Goal: Learn about a topic: Learn about a topic

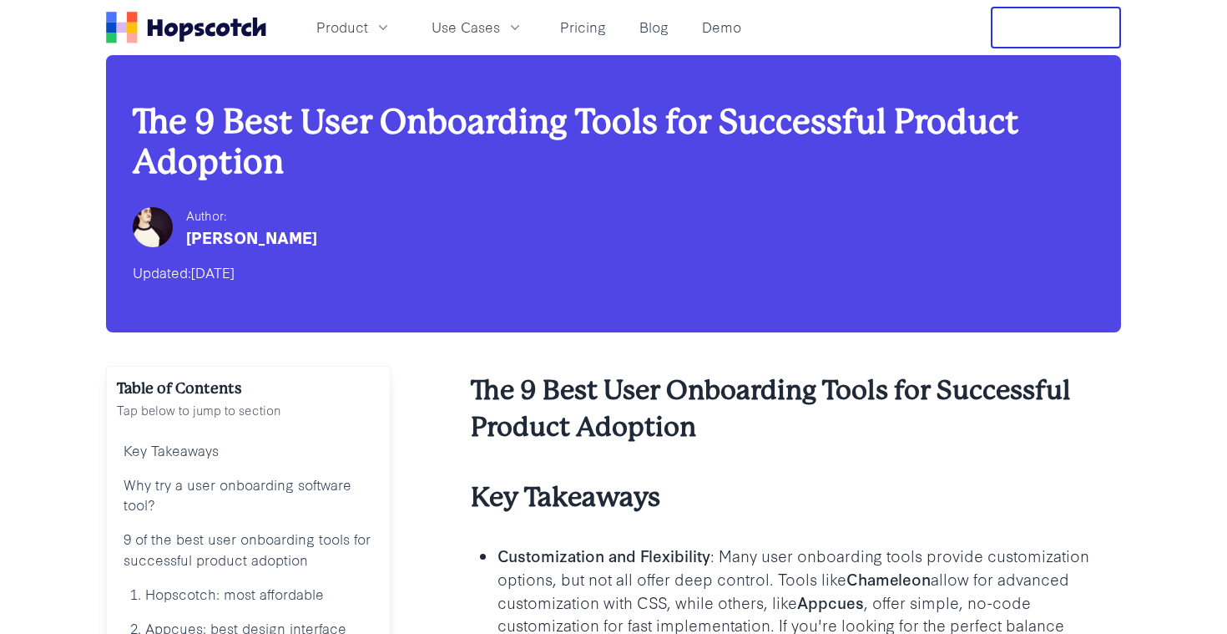
click at [240, 26] on icon "Home" at bounding box center [235, 27] width 11 height 17
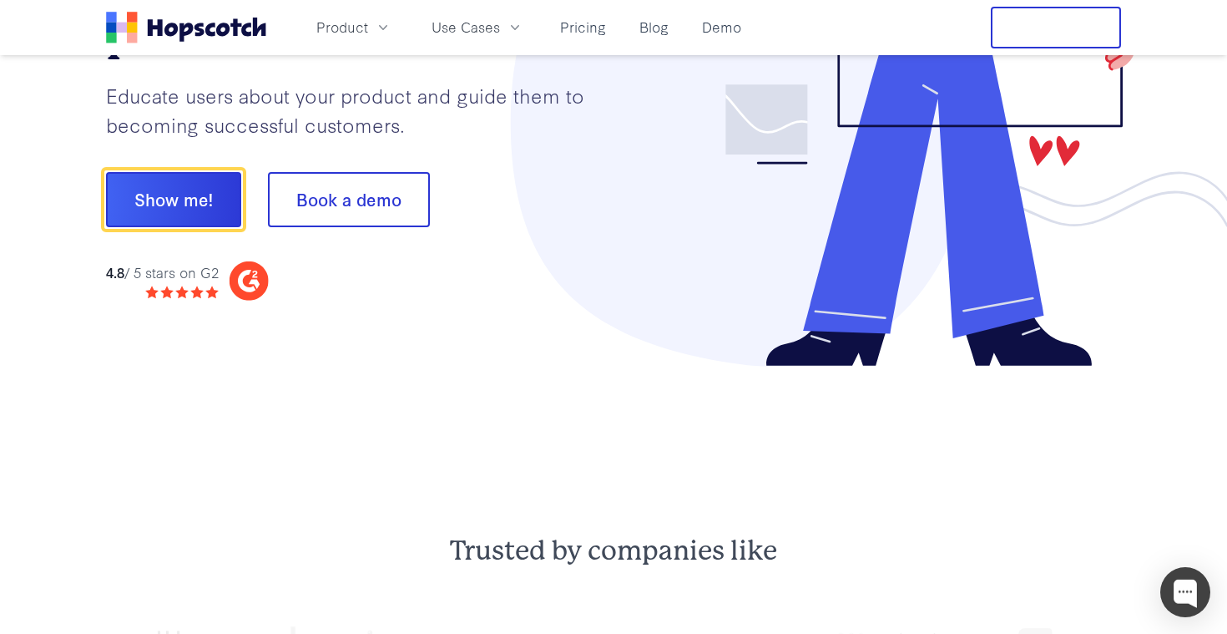
scroll to position [260, 0]
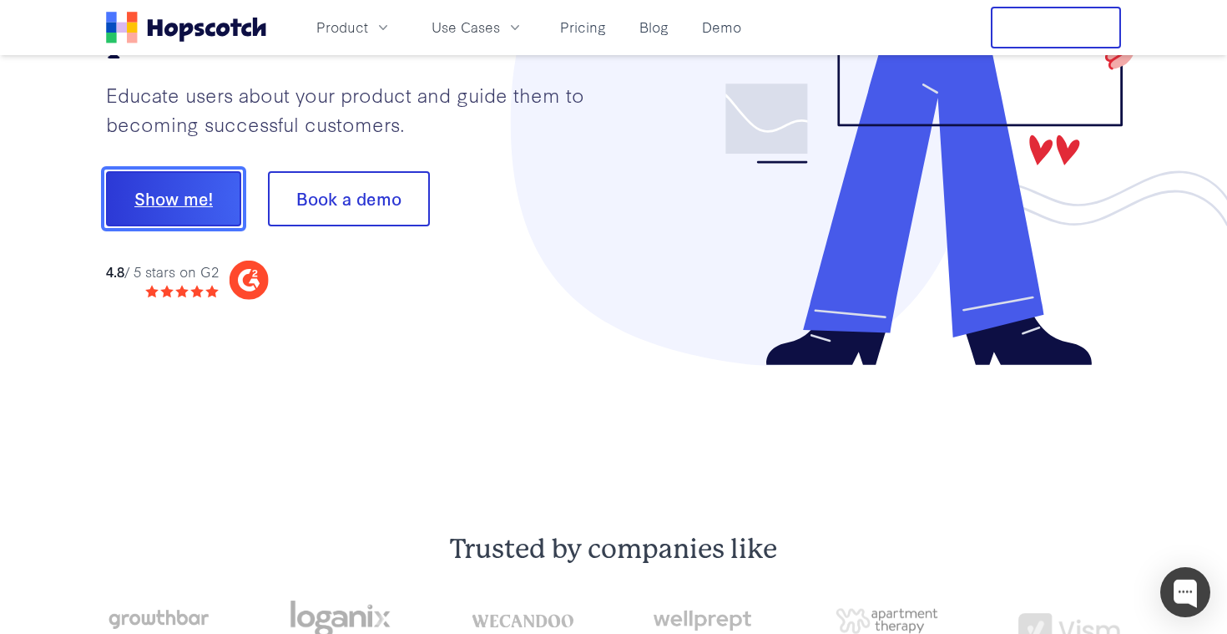
click at [211, 199] on button "Show me!" at bounding box center [173, 198] width 135 height 55
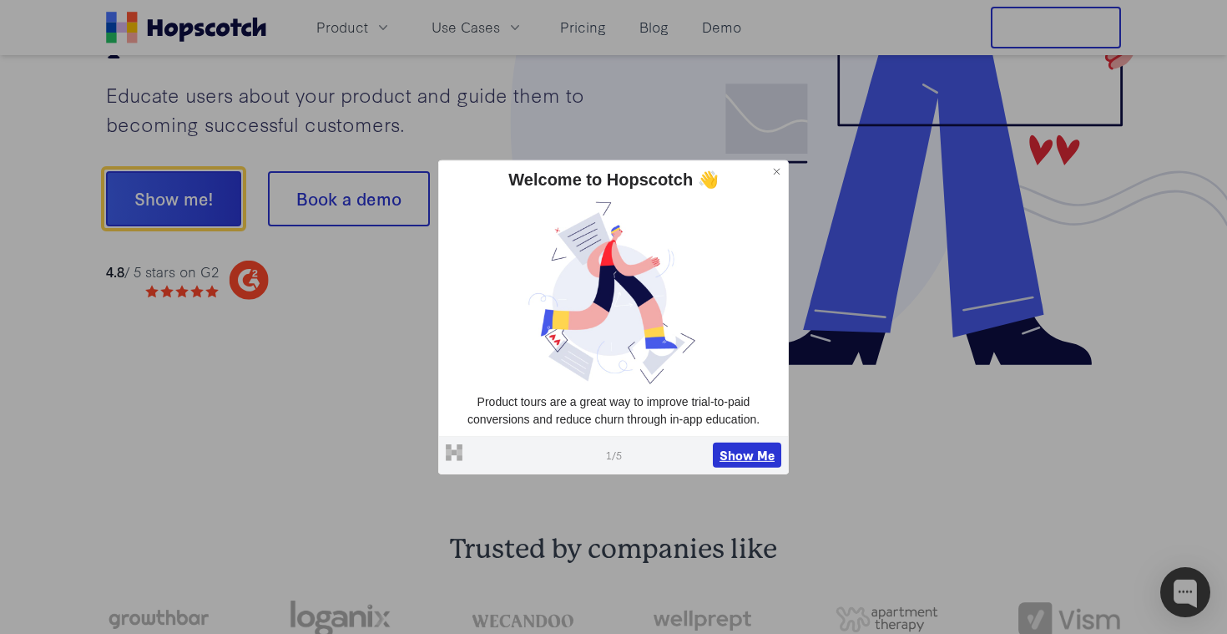
click at [753, 452] on button "Show Me" at bounding box center [747, 454] width 68 height 25
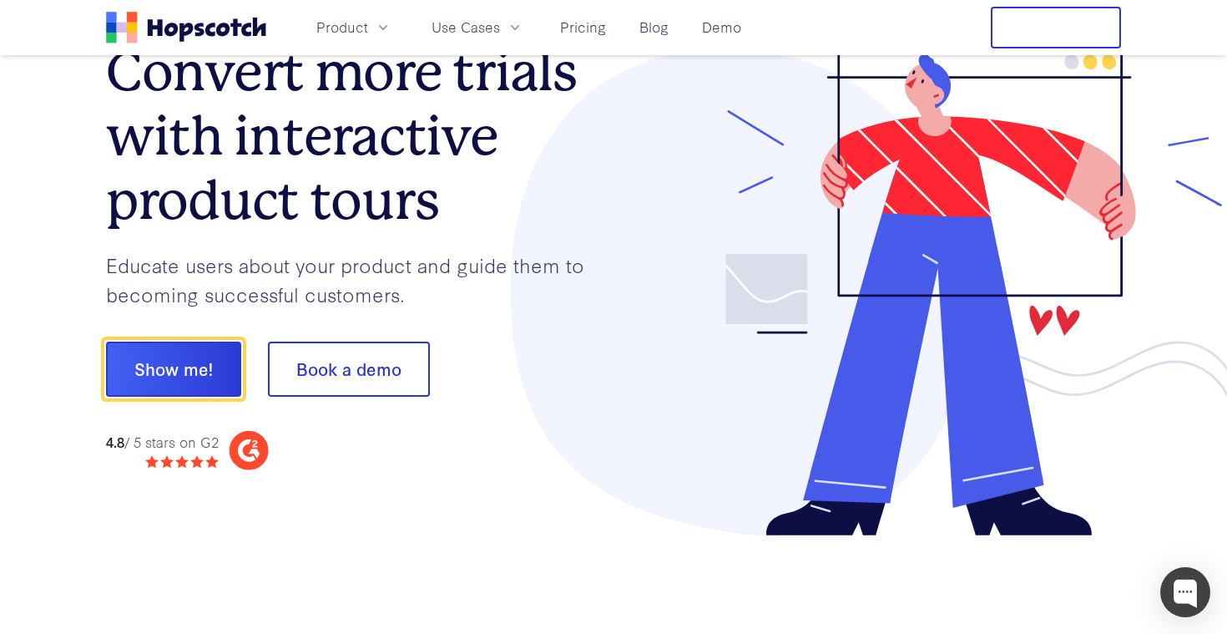
scroll to position [81, 0]
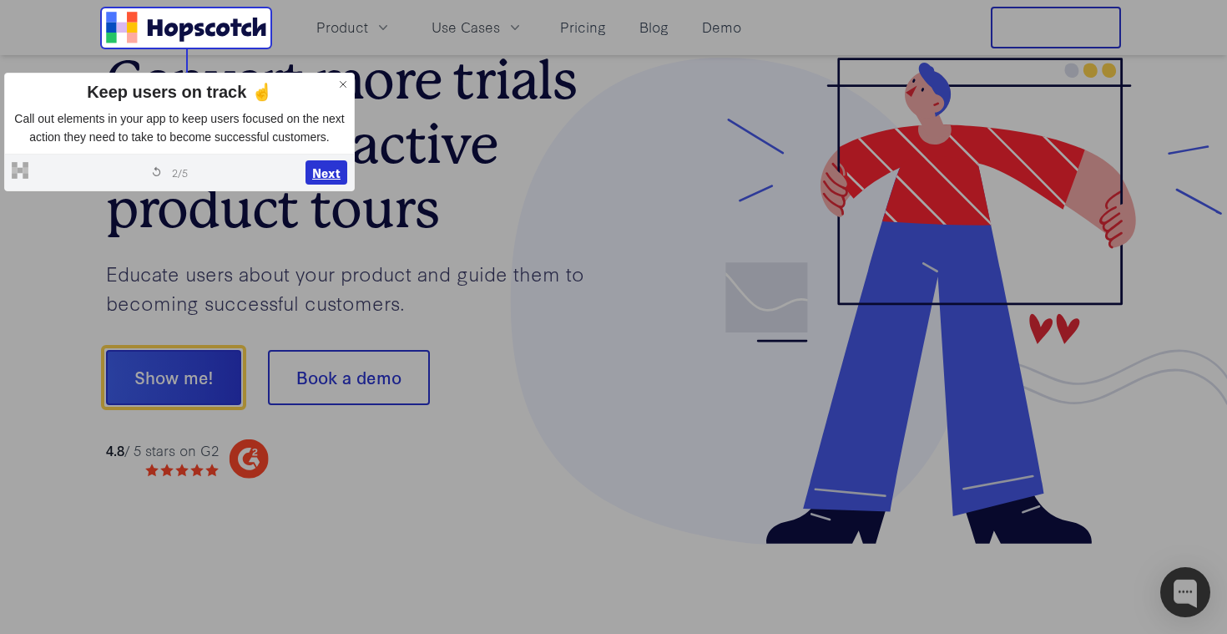
click at [335, 185] on button "Next" at bounding box center [327, 172] width 42 height 25
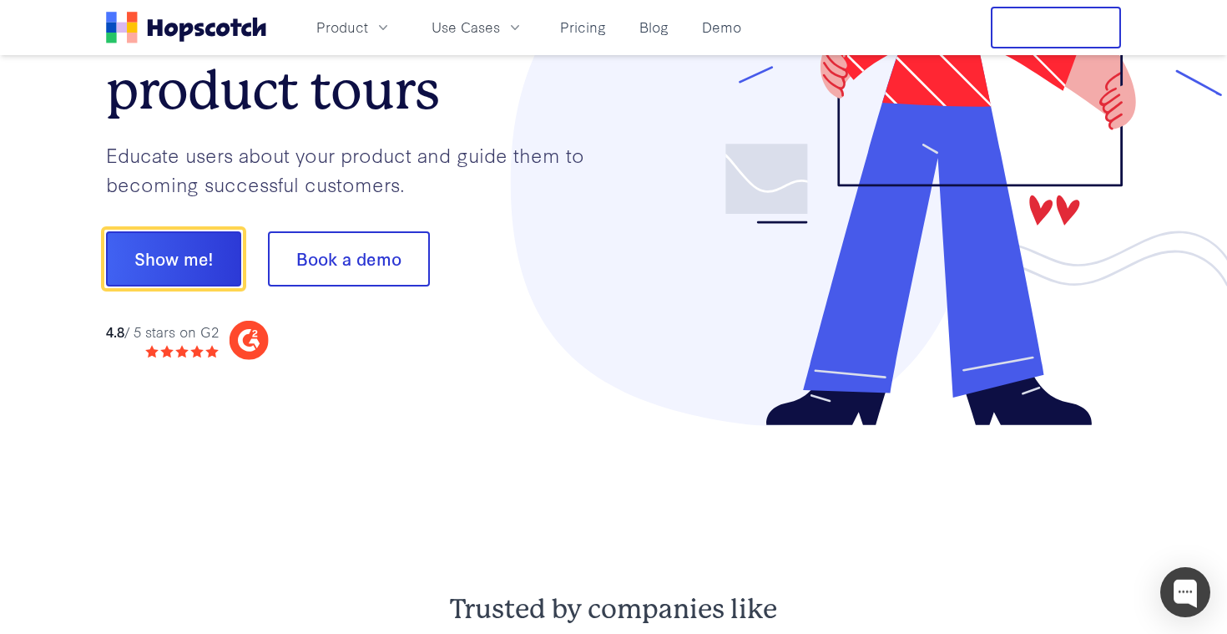
scroll to position [208, 0]
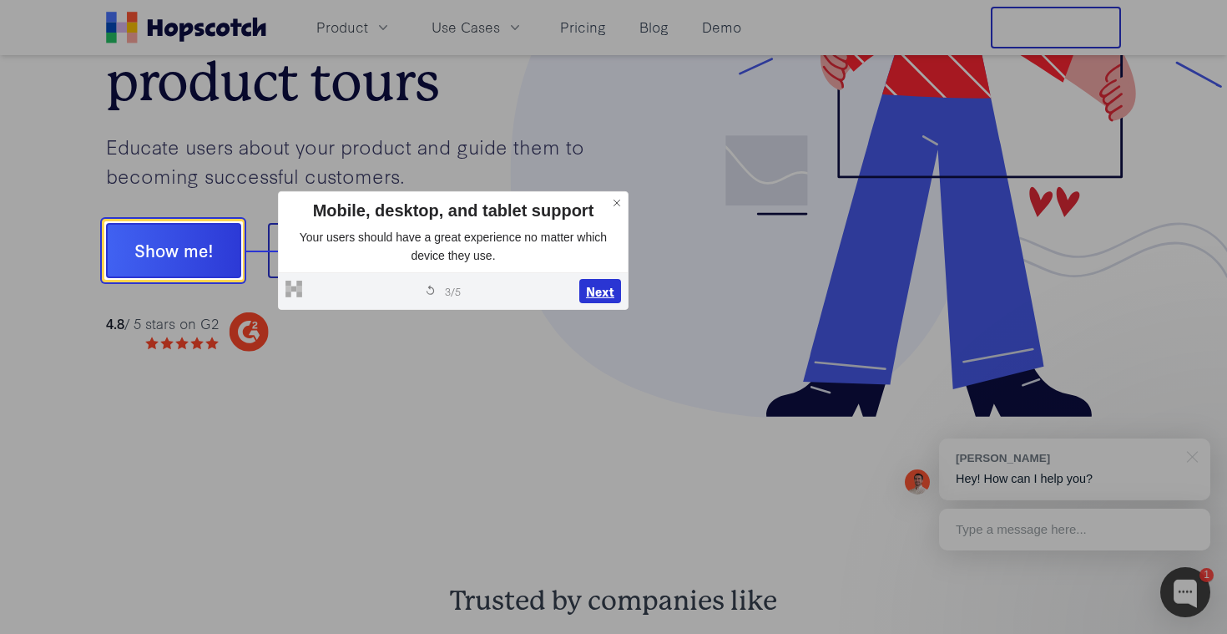
click at [604, 294] on button "Next" at bounding box center [600, 291] width 42 height 25
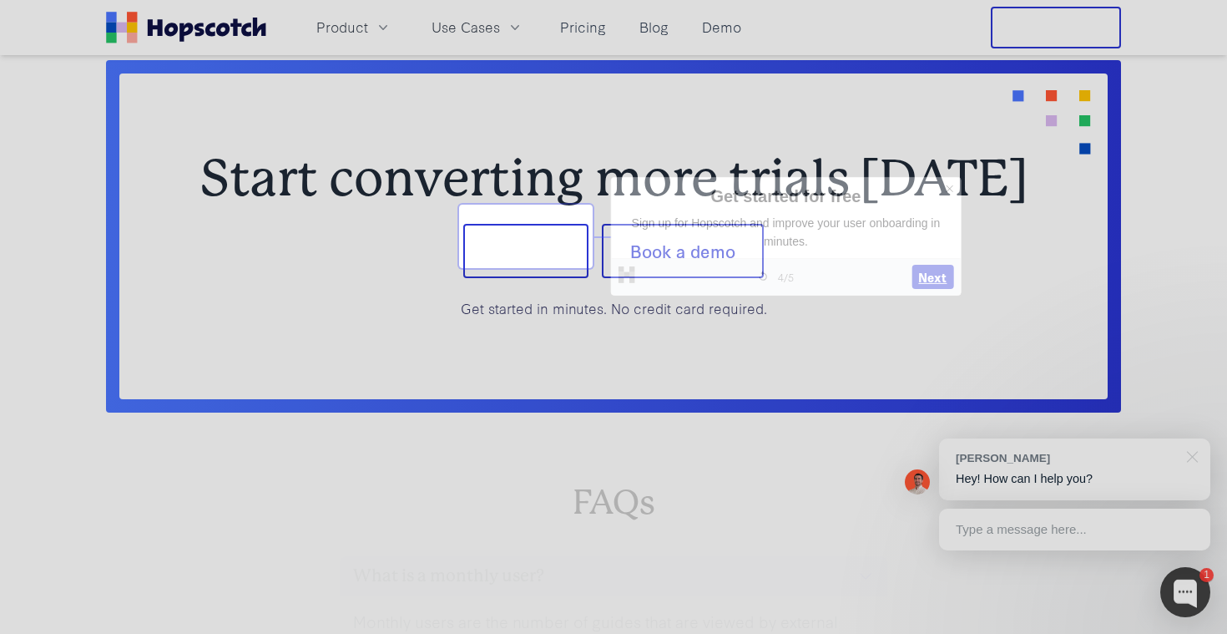
scroll to position [6823, 0]
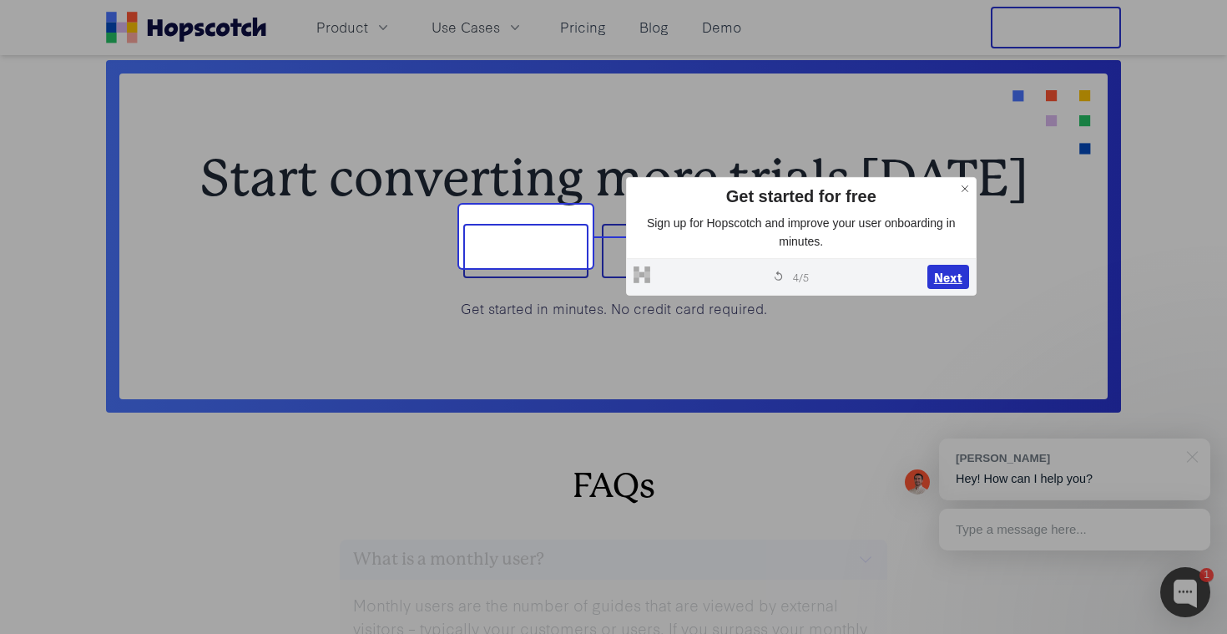
click at [956, 274] on button "Next" at bounding box center [949, 277] width 42 height 25
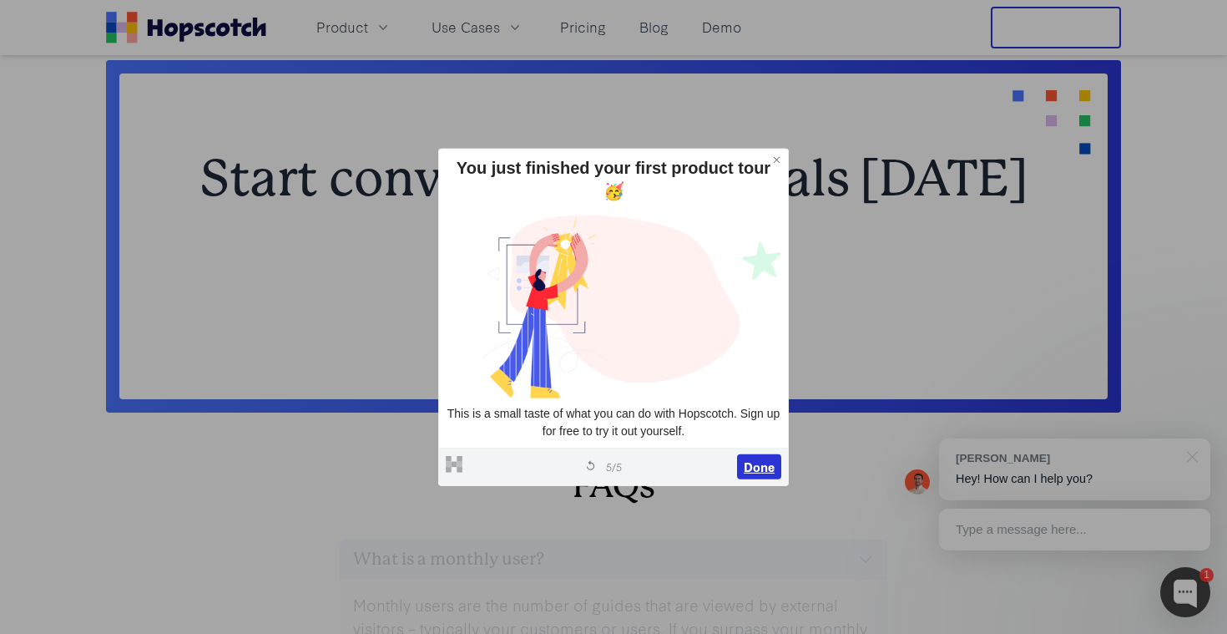
click at [770, 462] on button "Done" at bounding box center [759, 466] width 44 height 25
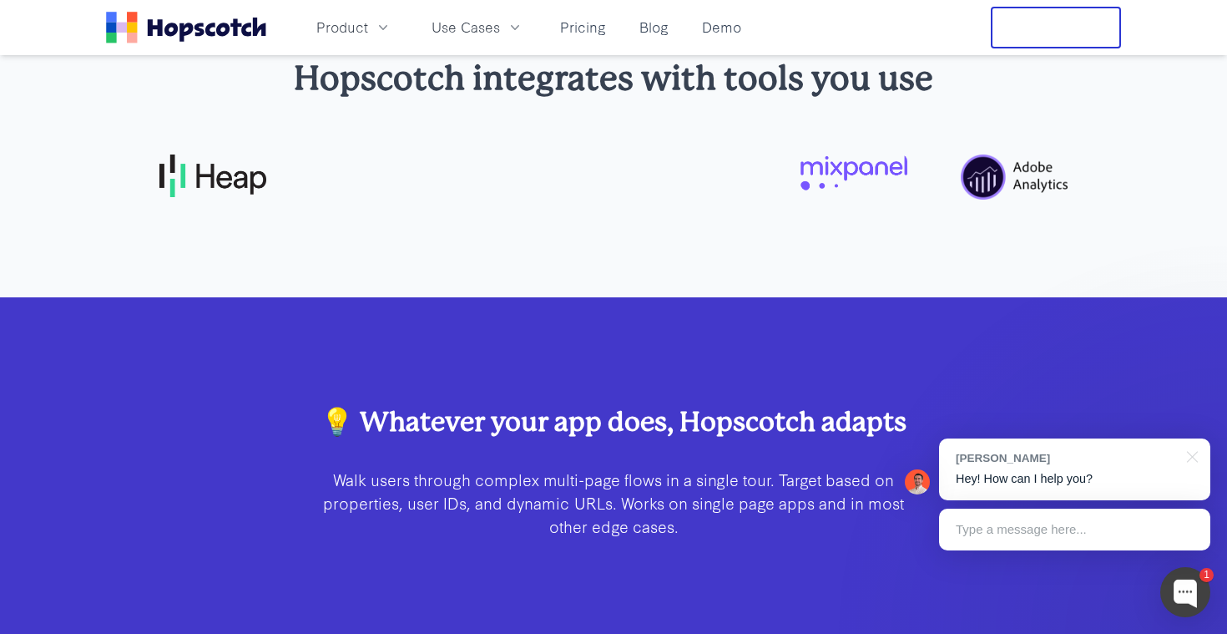
scroll to position [4543, 0]
